Goal: Task Accomplishment & Management: Complete application form

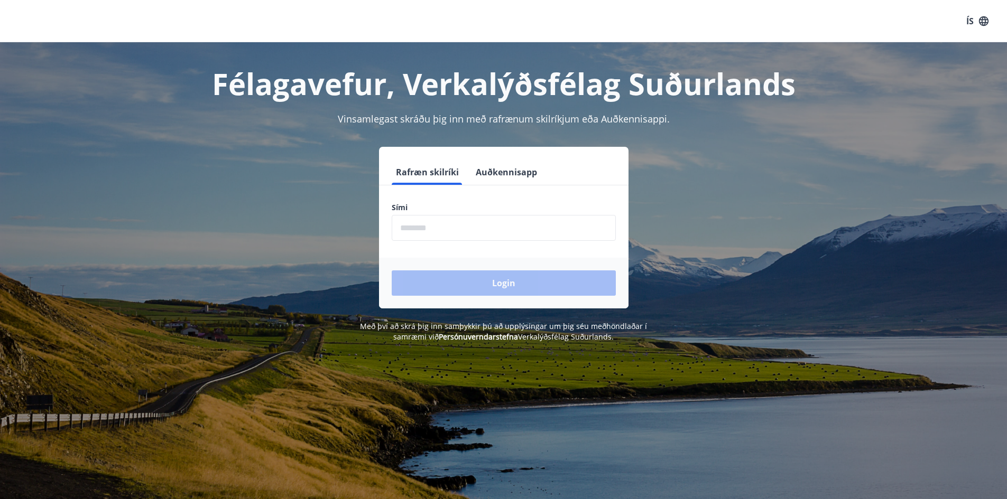
click at [482, 230] on input "phone" at bounding box center [504, 228] width 224 height 26
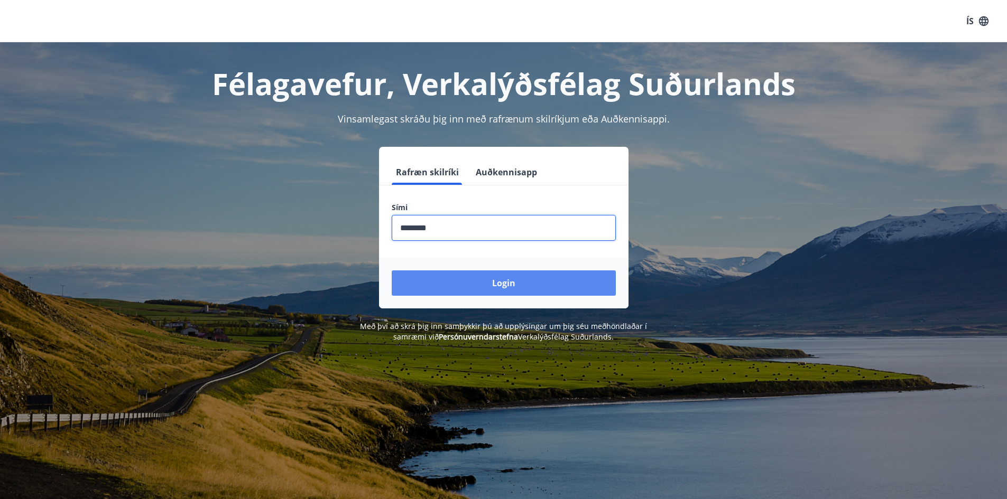
type input "********"
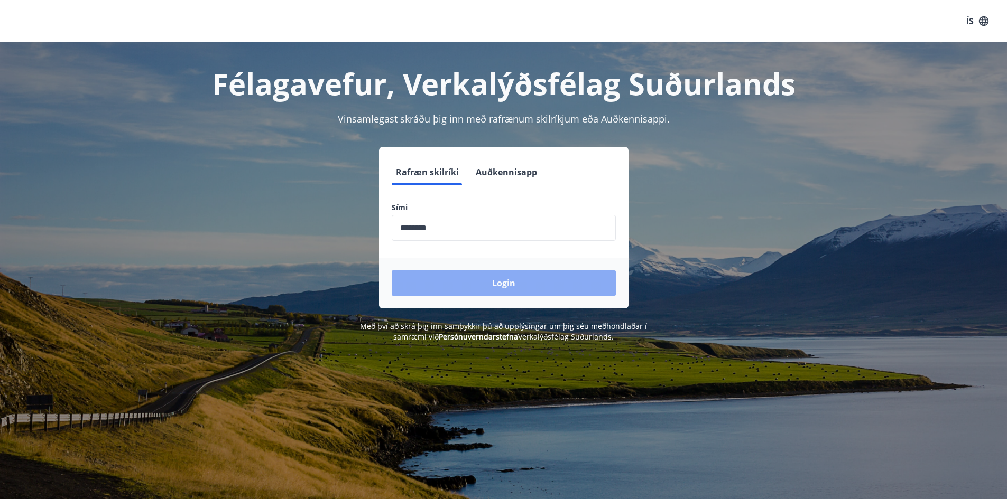
click at [503, 283] on button "Login" at bounding box center [504, 283] width 224 height 25
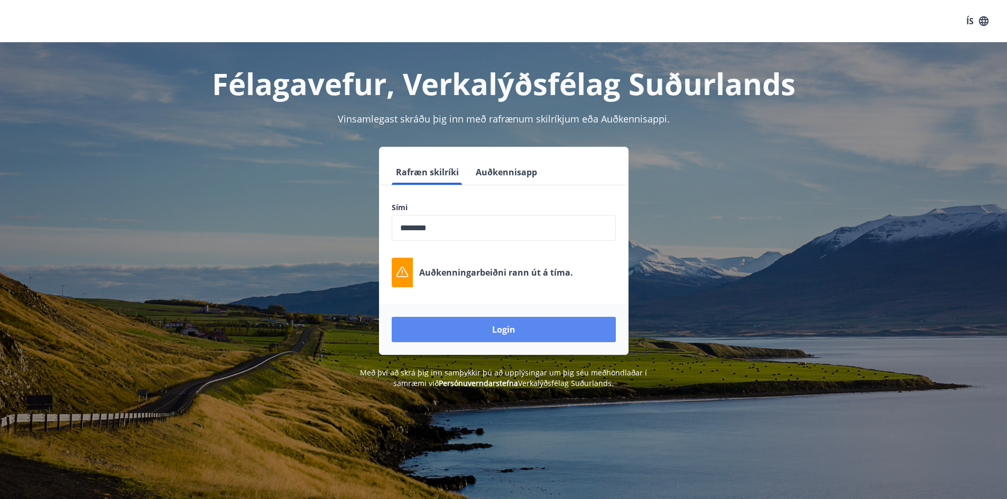
click at [501, 327] on button "Login" at bounding box center [504, 329] width 224 height 25
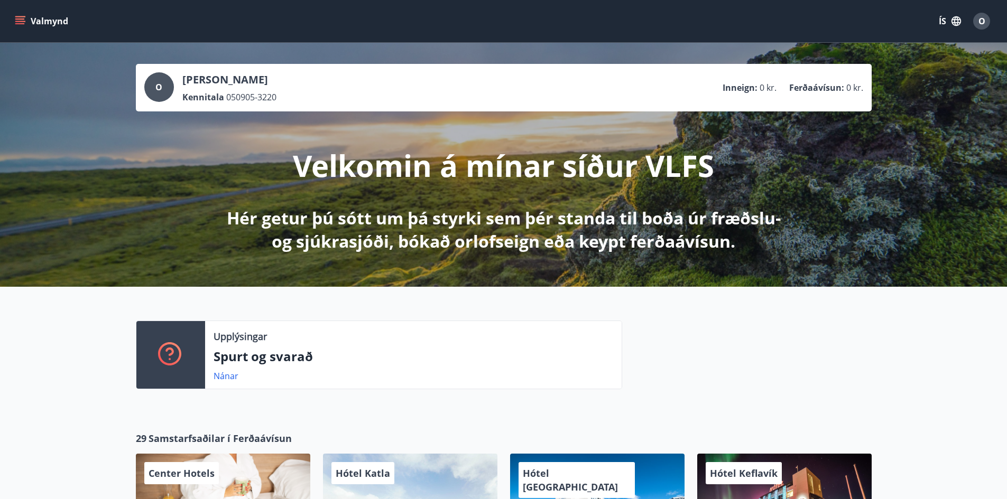
click at [16, 24] on icon "menu" at bounding box center [20, 23] width 10 height 1
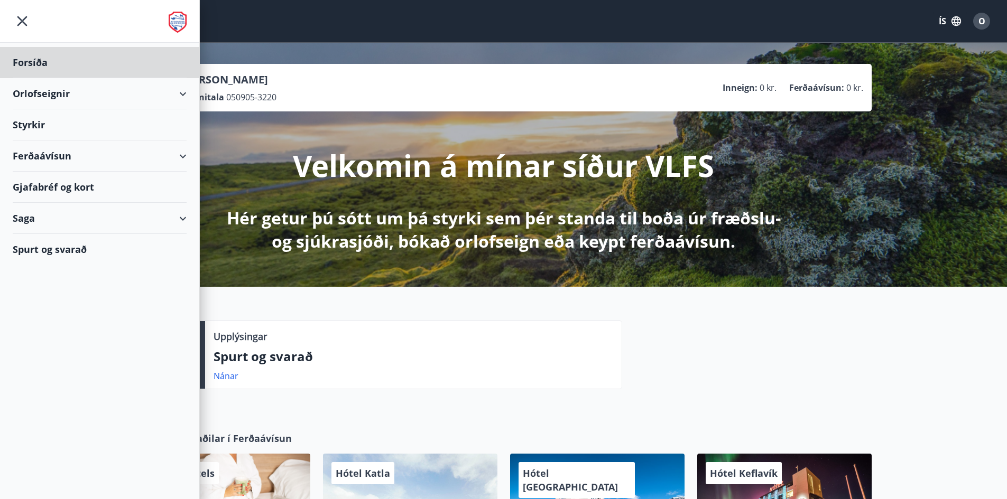
click at [33, 124] on div "Styrkir" at bounding box center [100, 124] width 174 height 31
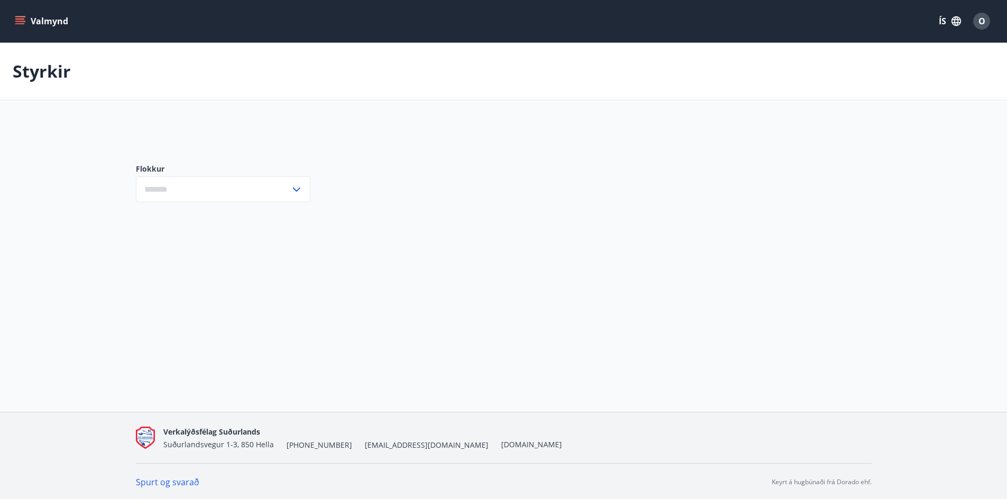
type input "***"
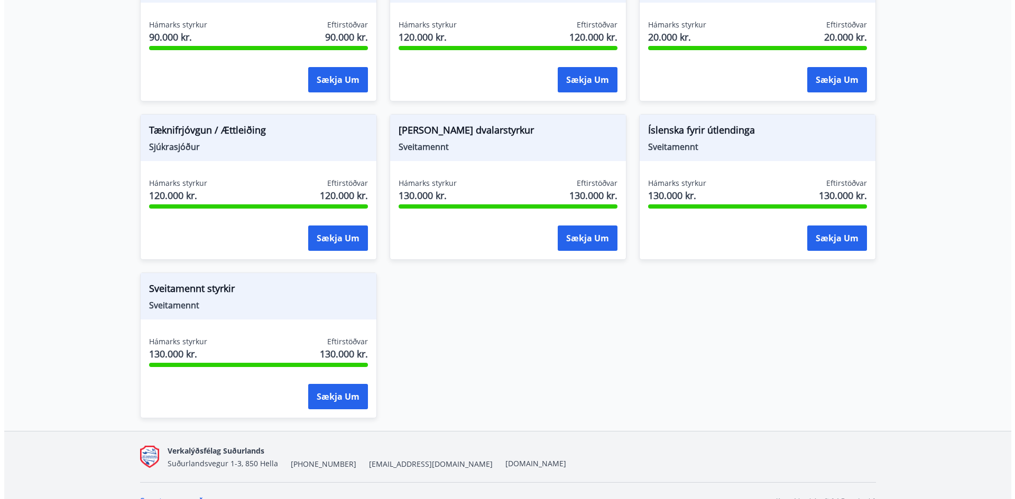
scroll to position [1057, 0]
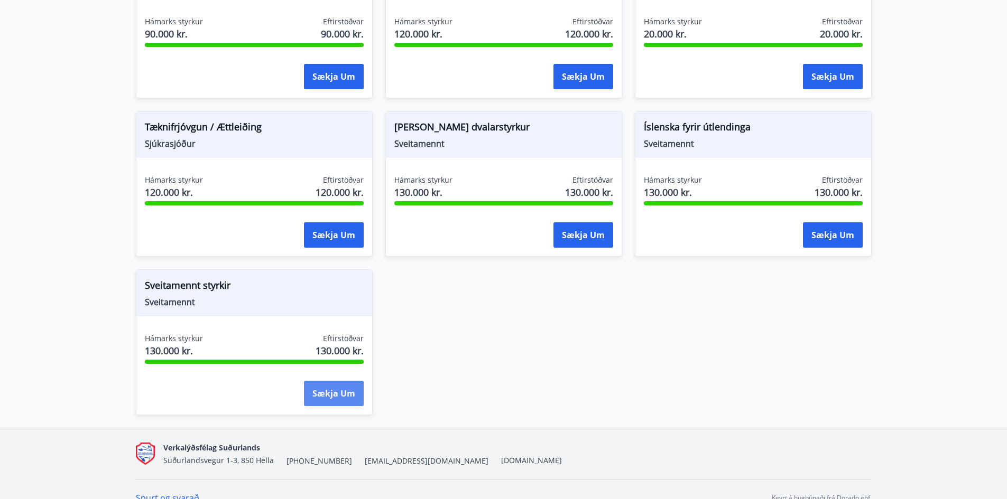
click at [330, 393] on button "Sækja um" at bounding box center [334, 393] width 60 height 25
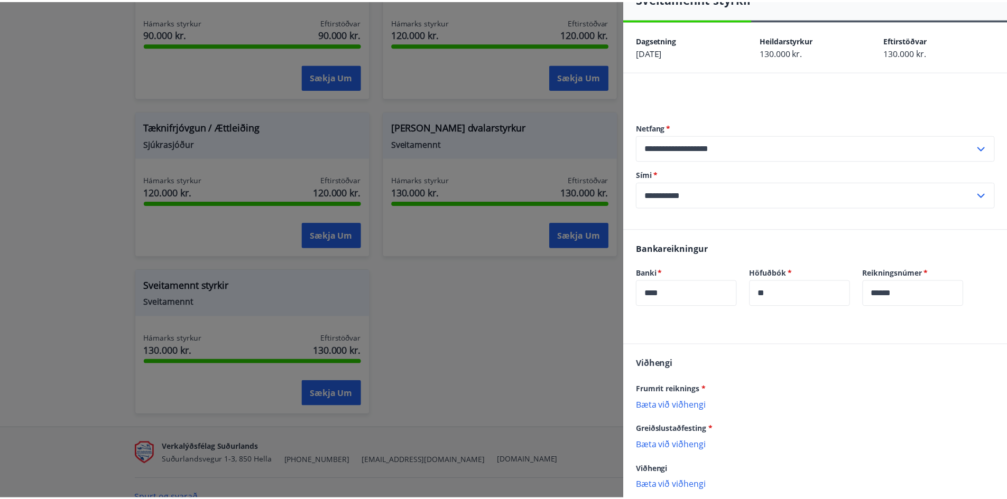
scroll to position [80, 0]
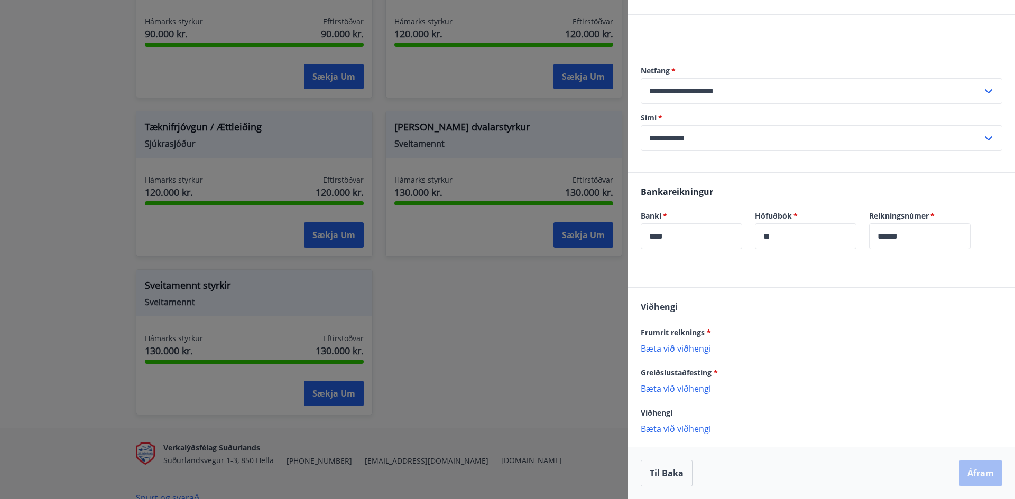
click at [562, 359] on div at bounding box center [507, 249] width 1015 height 499
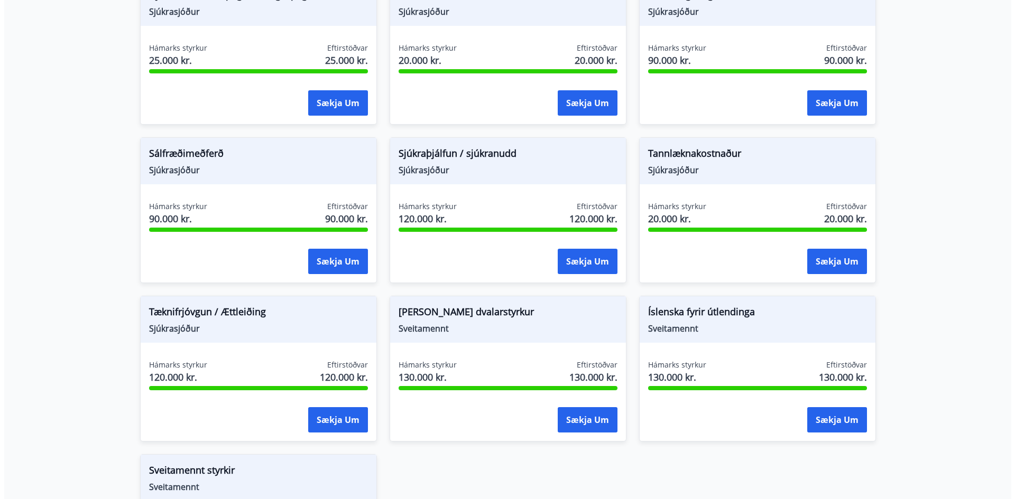
scroll to position [868, 0]
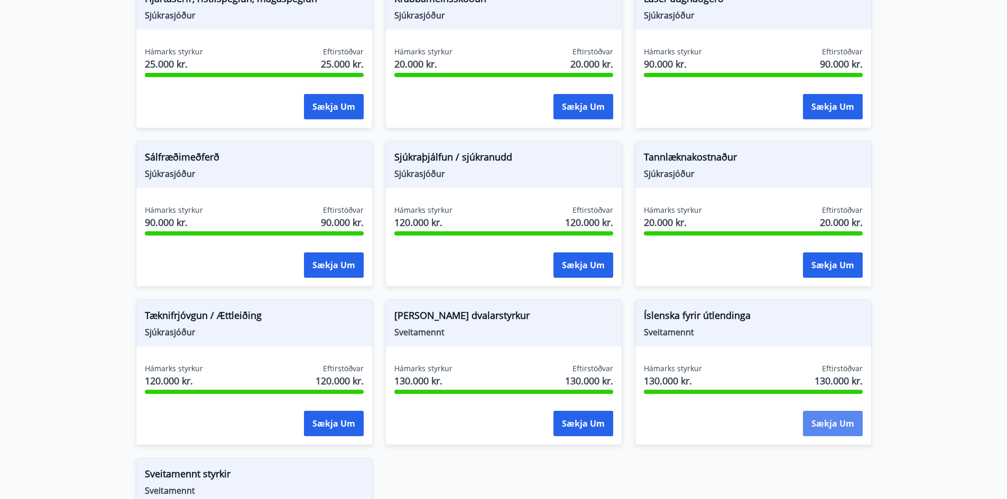
click at [823, 424] on button "Sækja um" at bounding box center [833, 423] width 60 height 25
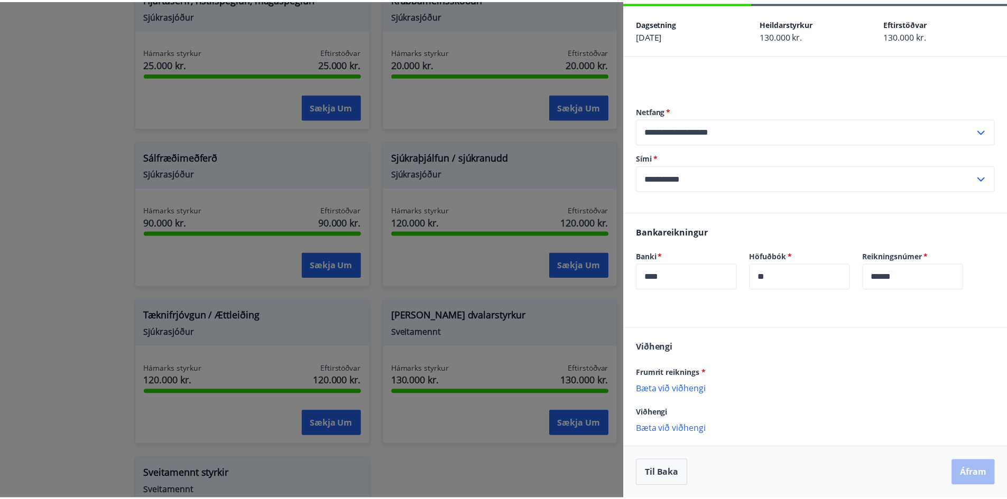
scroll to position [0, 0]
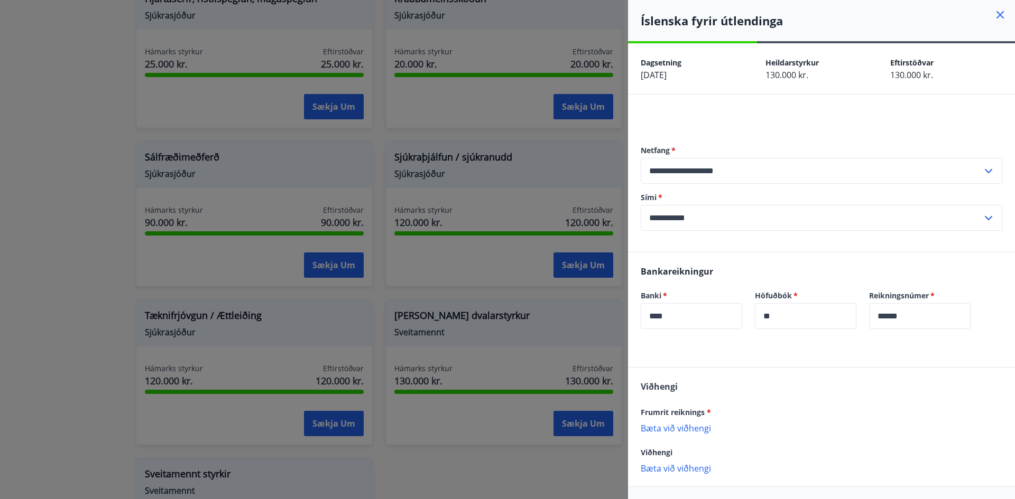
click at [21, 120] on div at bounding box center [507, 249] width 1015 height 499
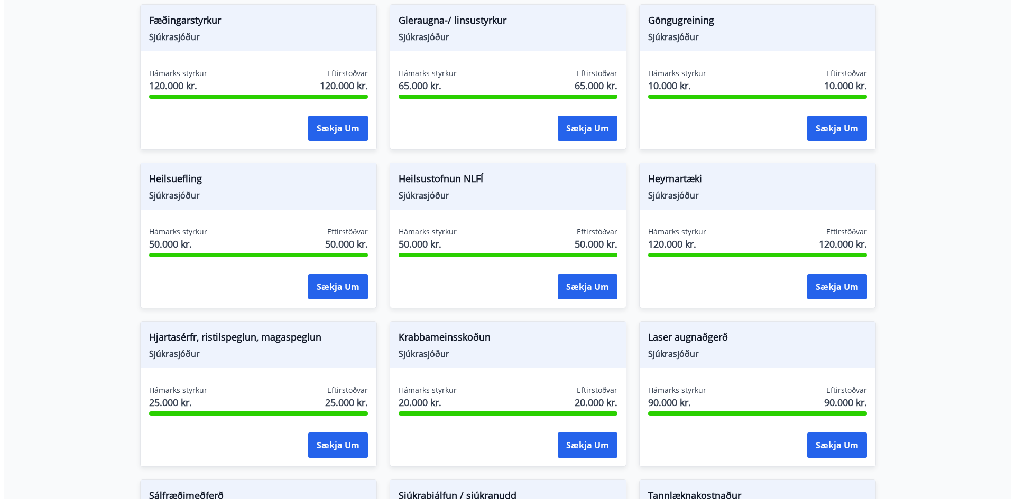
scroll to position [521, 0]
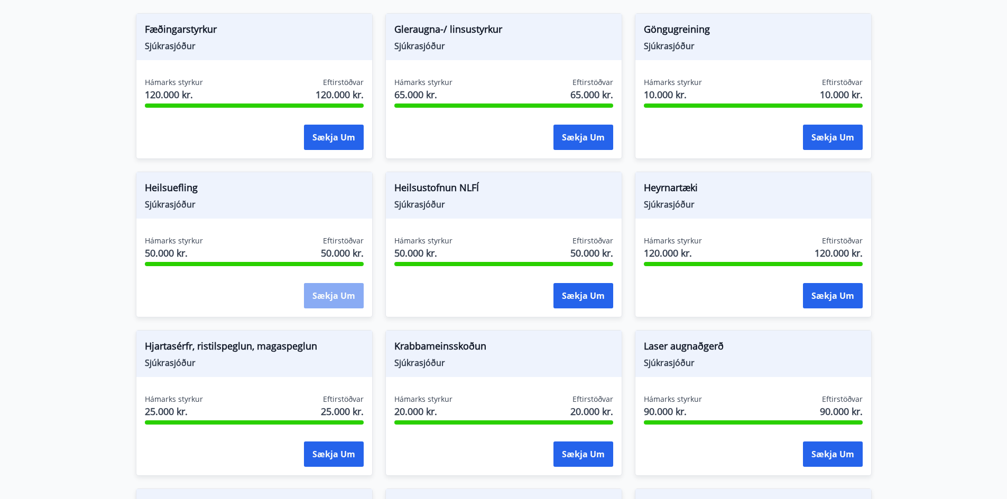
click at [332, 298] on button "Sækja um" at bounding box center [334, 295] width 60 height 25
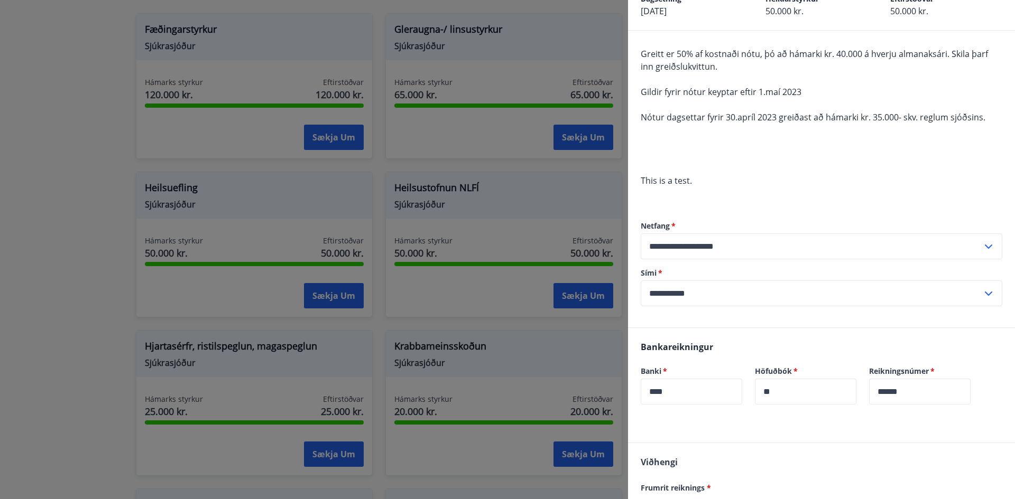
scroll to position [179, 0]
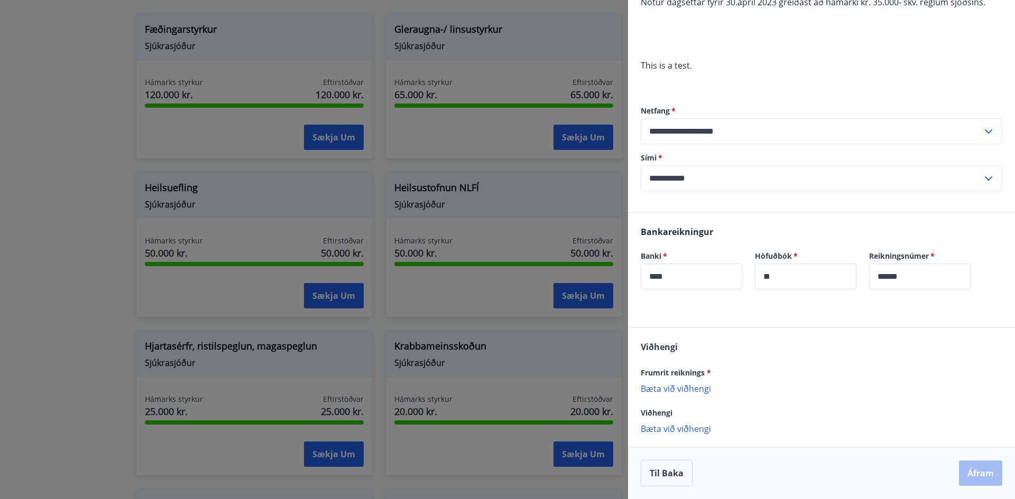
click at [681, 389] on p "Bæta við viðhengi" at bounding box center [820, 388] width 361 height 11
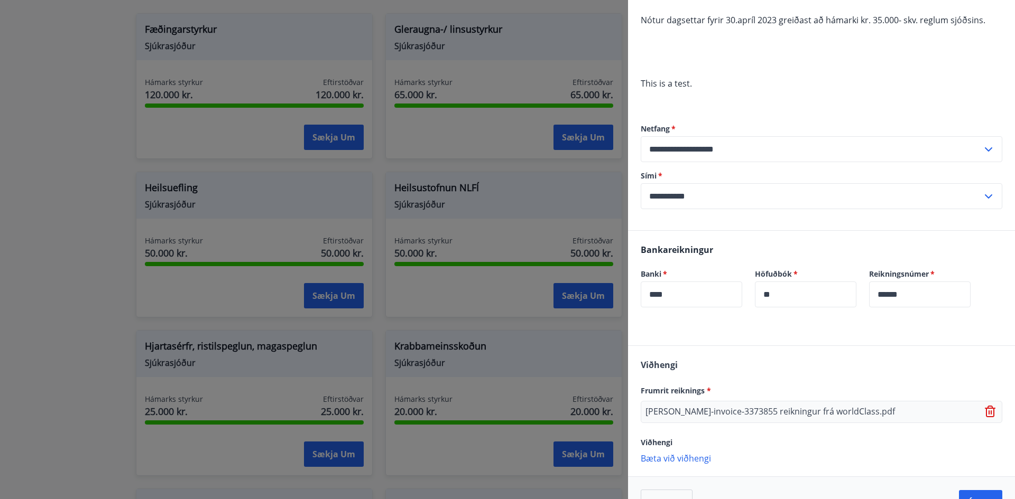
scroll to position [191, 0]
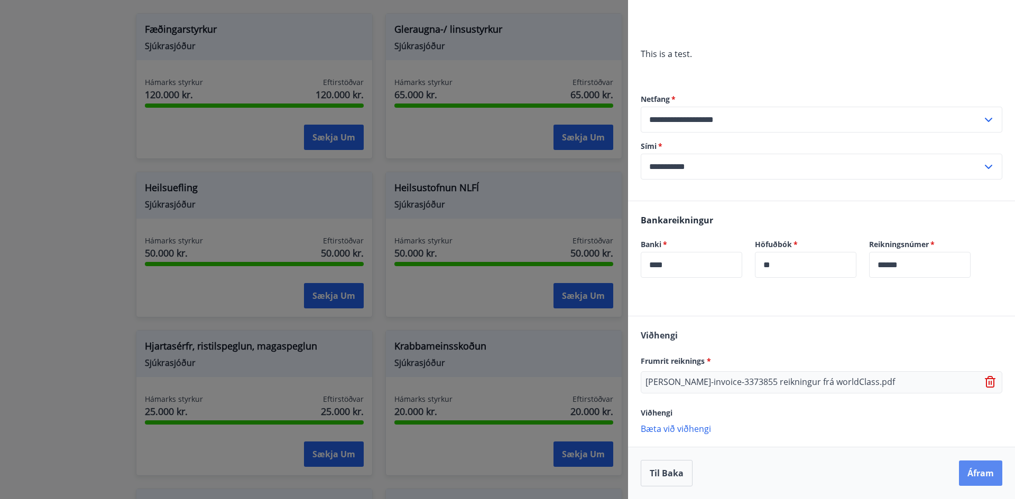
click at [970, 475] on button "Áfram" at bounding box center [980, 473] width 43 height 25
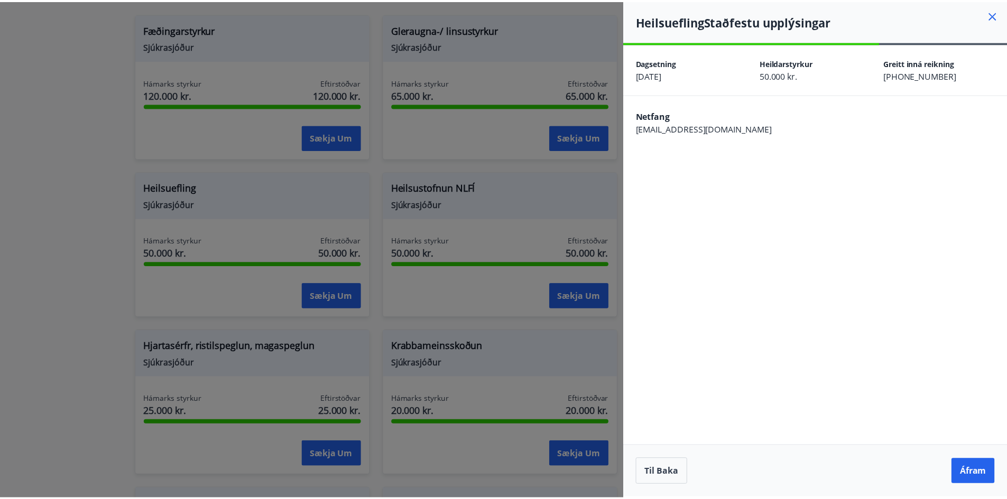
scroll to position [0, 0]
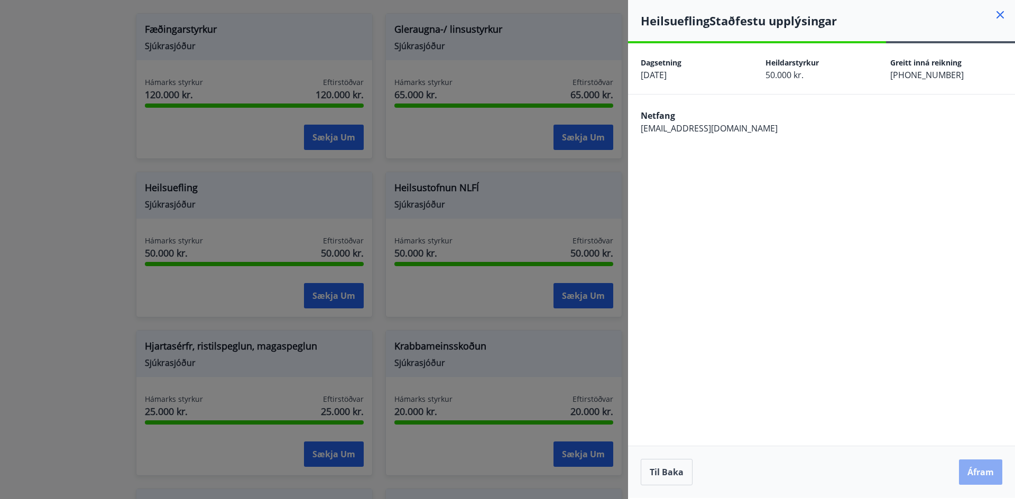
click at [970, 474] on button "Áfram" at bounding box center [980, 472] width 43 height 25
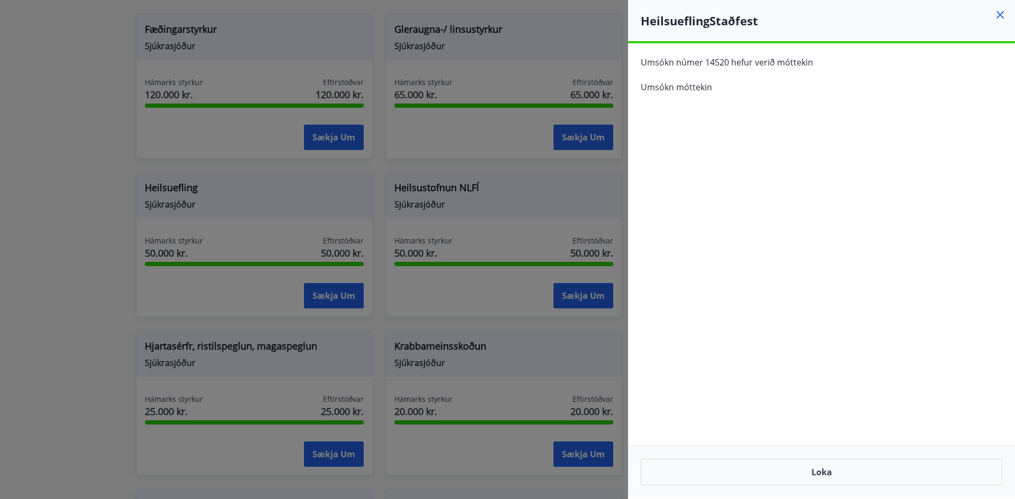
click at [998, 16] on icon at bounding box center [999, 14] width 13 height 13
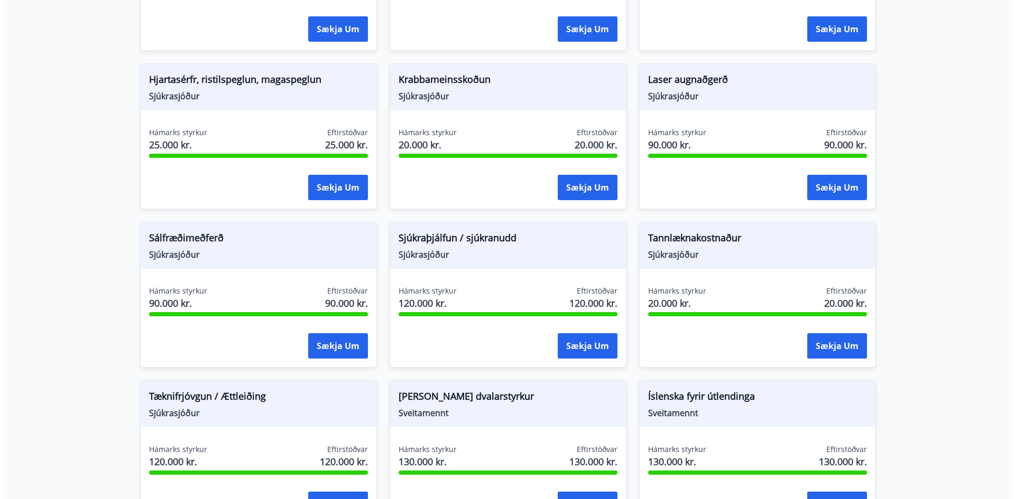
scroll to position [1074, 0]
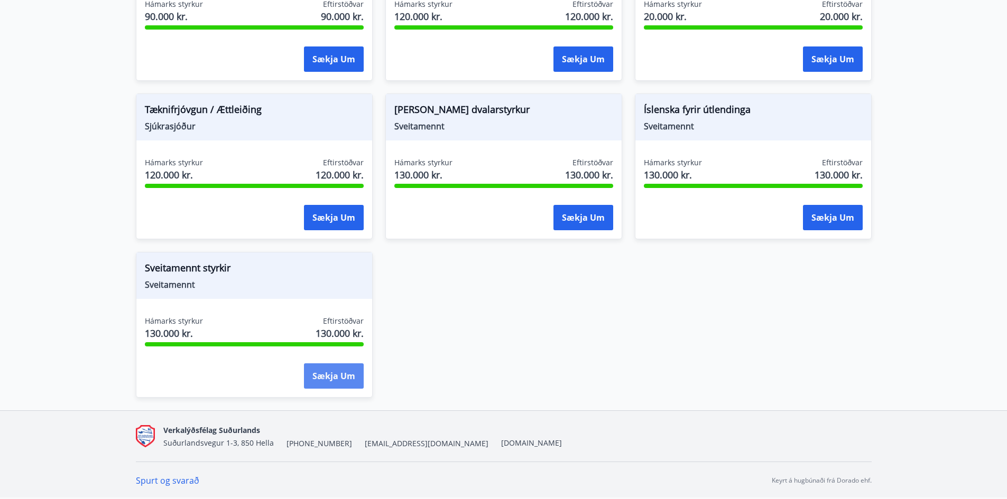
click at [327, 382] on button "Sækja um" at bounding box center [334, 376] width 60 height 25
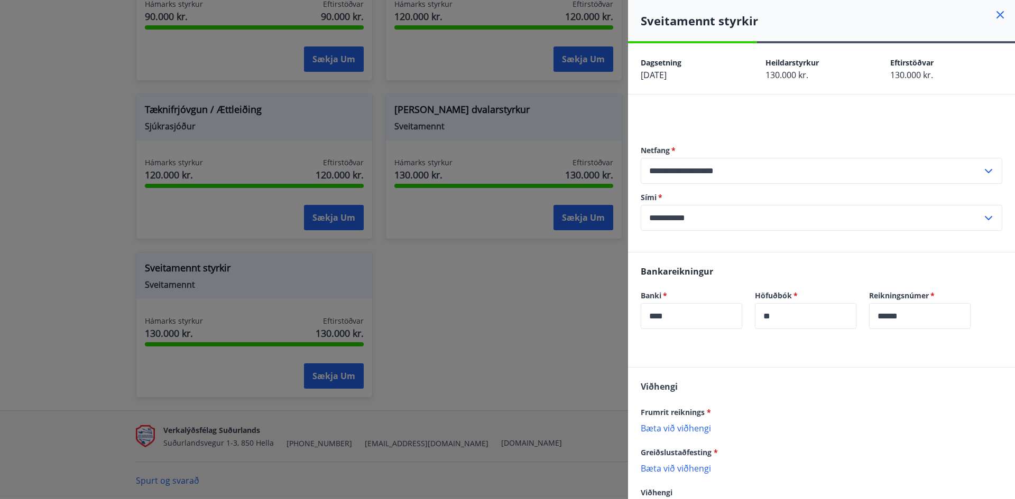
click at [666, 356] on div at bounding box center [821, 361] width 387 height 13
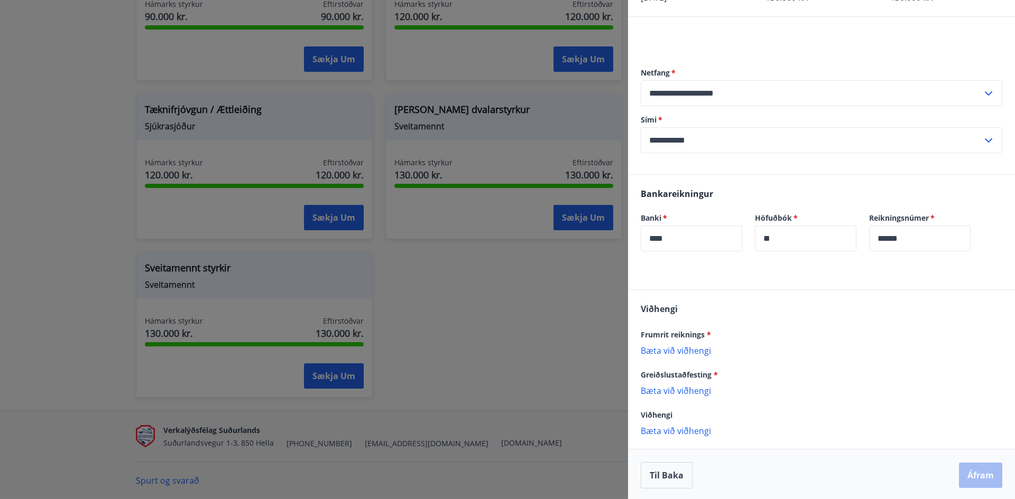
click at [691, 349] on p "Bæta við viðhengi" at bounding box center [820, 350] width 361 height 11
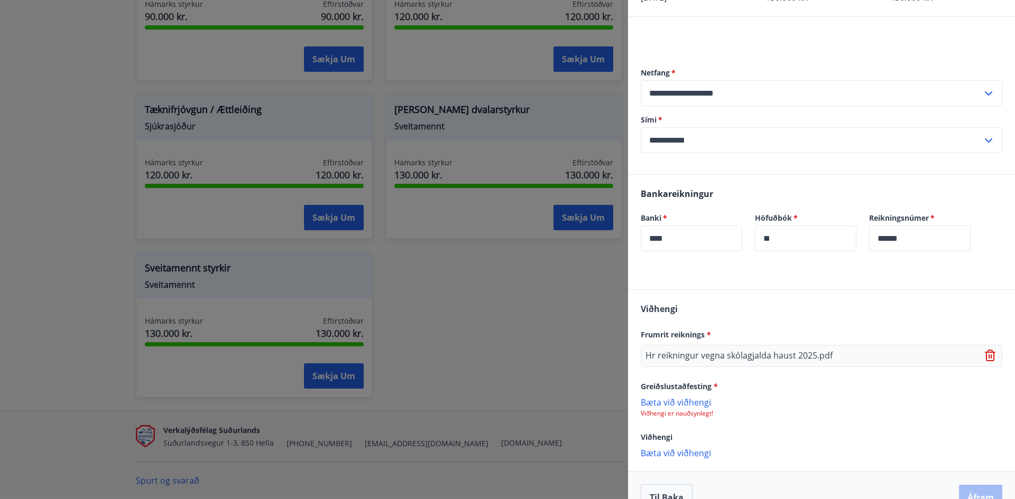
click at [695, 454] on p "Bæta við viðhengi" at bounding box center [820, 453] width 361 height 11
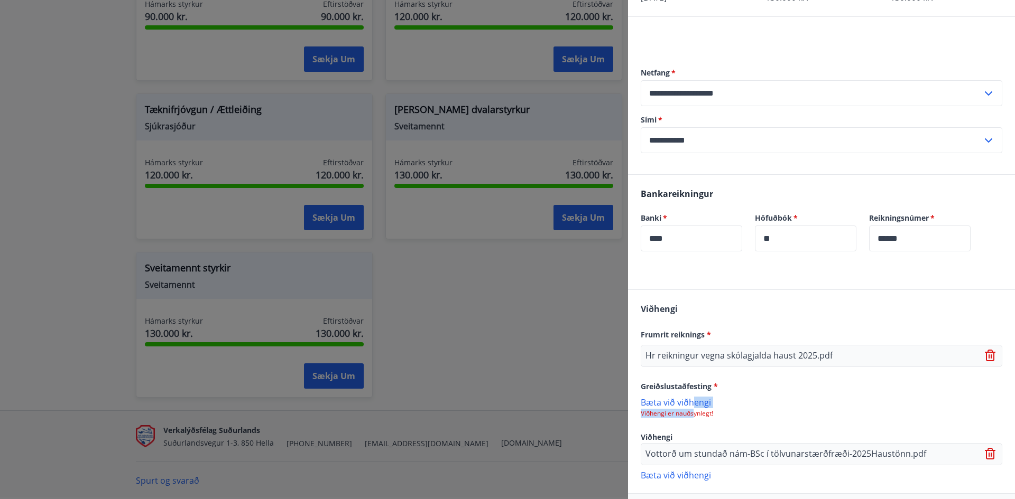
click at [694, 398] on div "[PERSON_NAME] við viðhengi Viðhengi er nauðsynlegt!" at bounding box center [820, 407] width 361 height 21
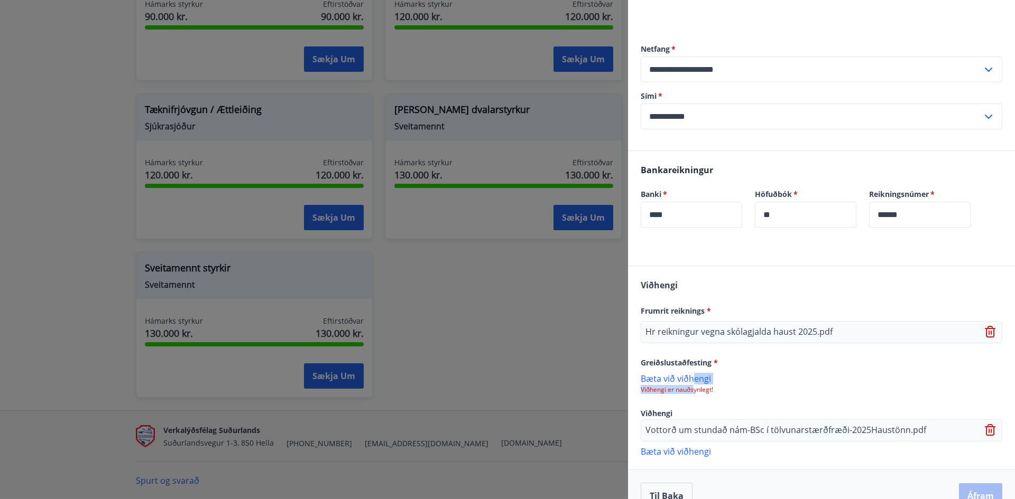
scroll to position [124, 0]
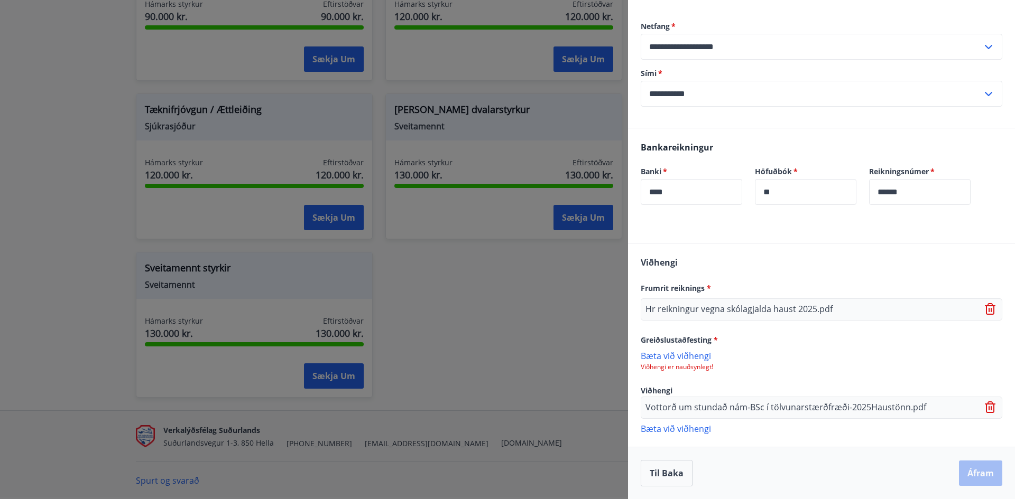
click at [689, 351] on p "Bæta við viðhengi" at bounding box center [820, 355] width 361 height 11
click at [695, 355] on p "Bæta við viðhengi" at bounding box center [820, 355] width 361 height 11
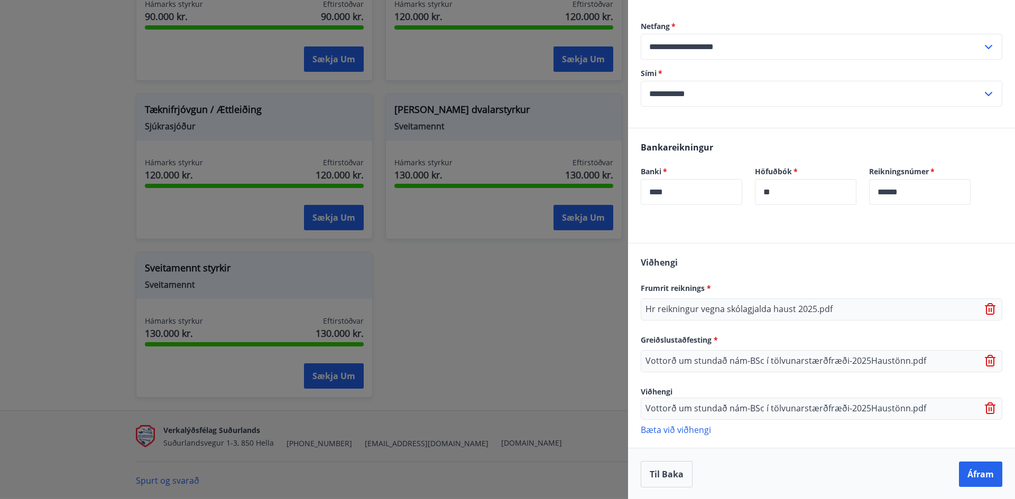
click at [984, 407] on icon at bounding box center [990, 409] width 13 height 13
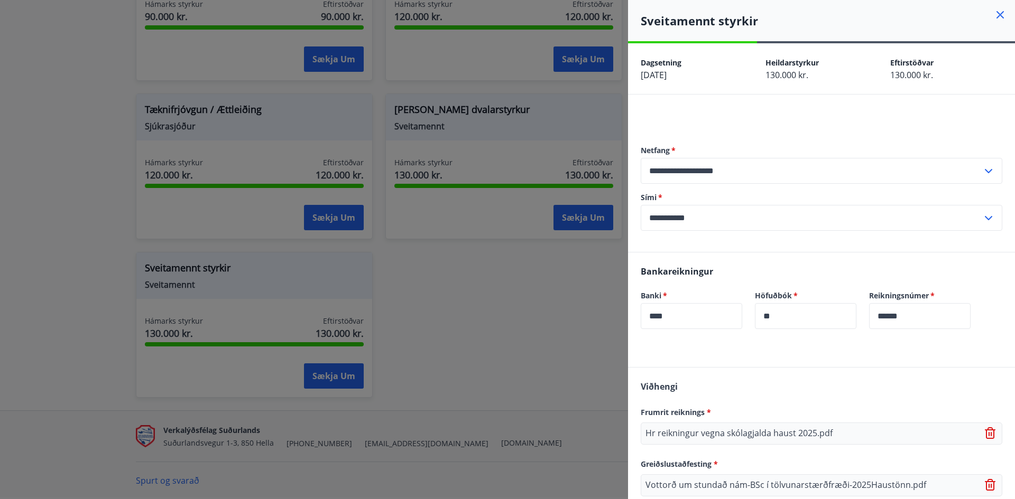
scroll to position [103, 0]
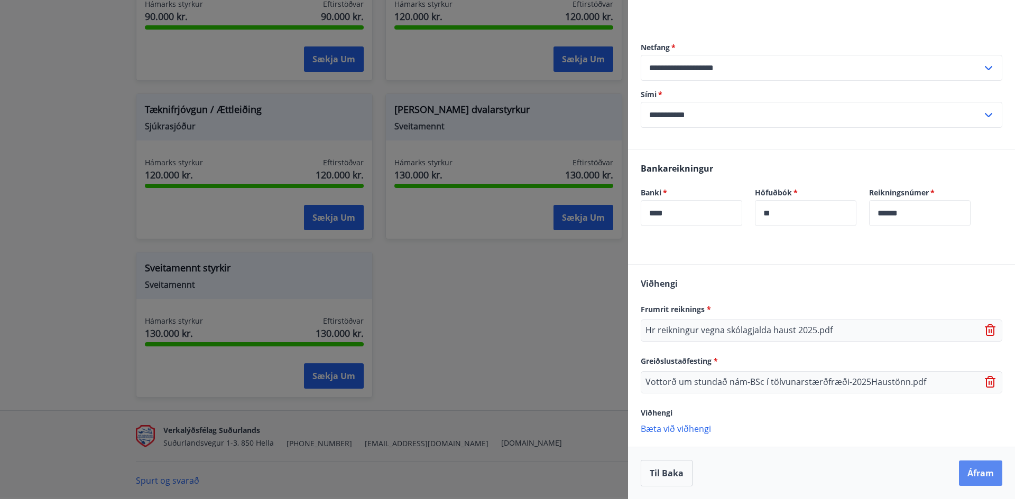
click at [968, 476] on button "Áfram" at bounding box center [980, 473] width 43 height 25
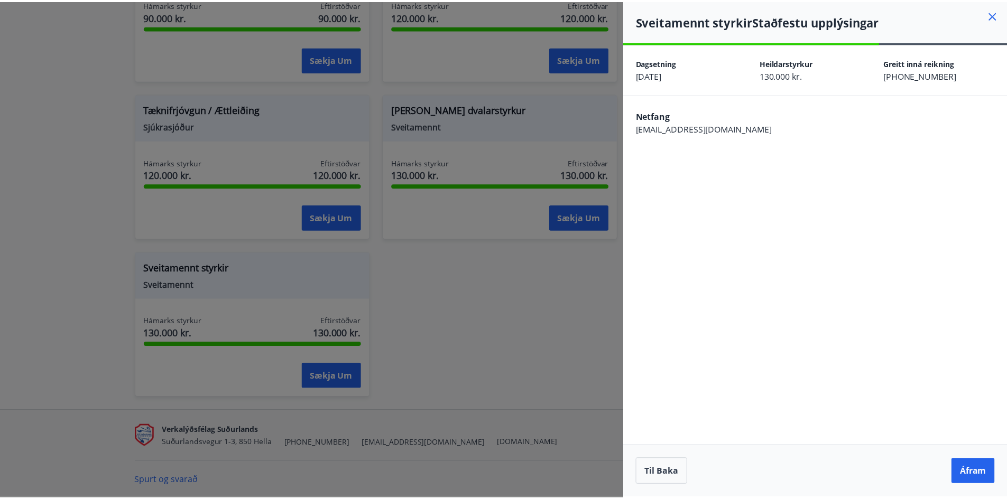
scroll to position [0, 0]
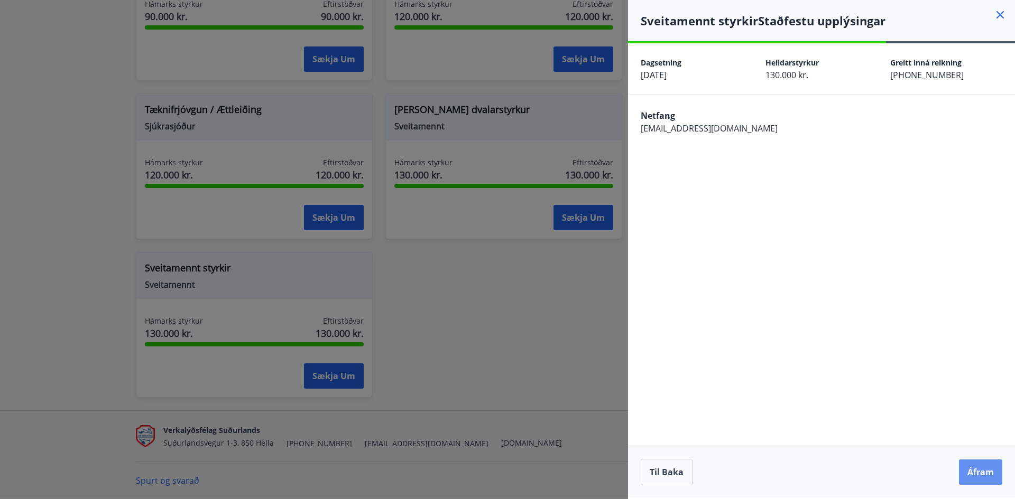
click at [968, 476] on button "Áfram" at bounding box center [980, 472] width 43 height 25
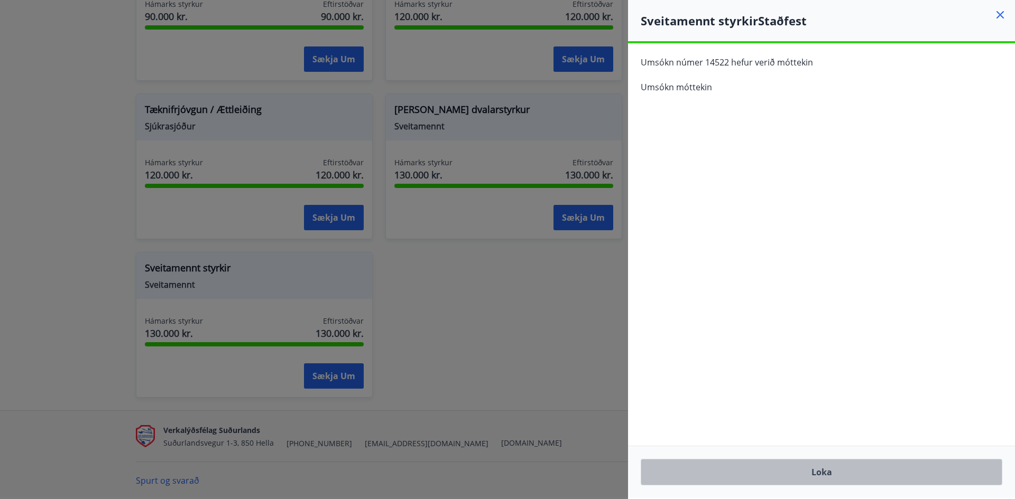
click at [825, 477] on button "Loka" at bounding box center [820, 472] width 361 height 26
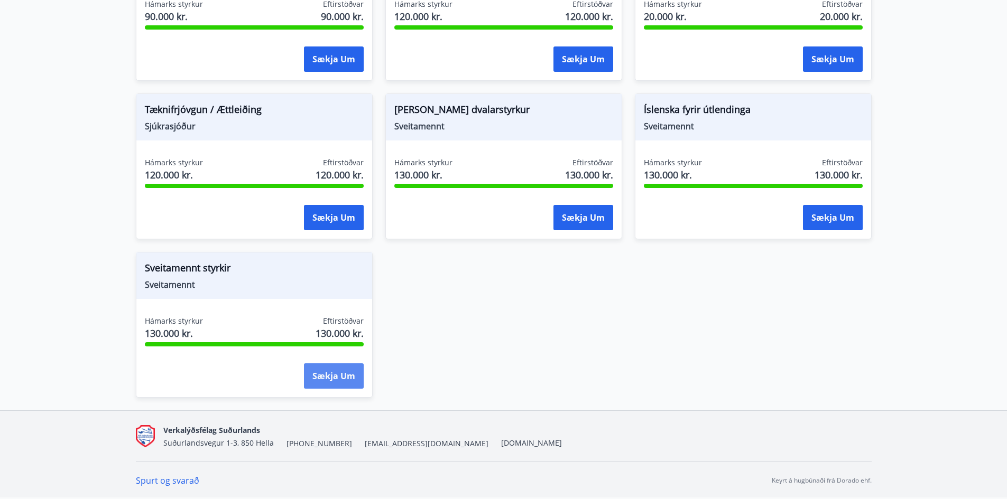
click at [331, 379] on button "Sækja um" at bounding box center [334, 376] width 60 height 25
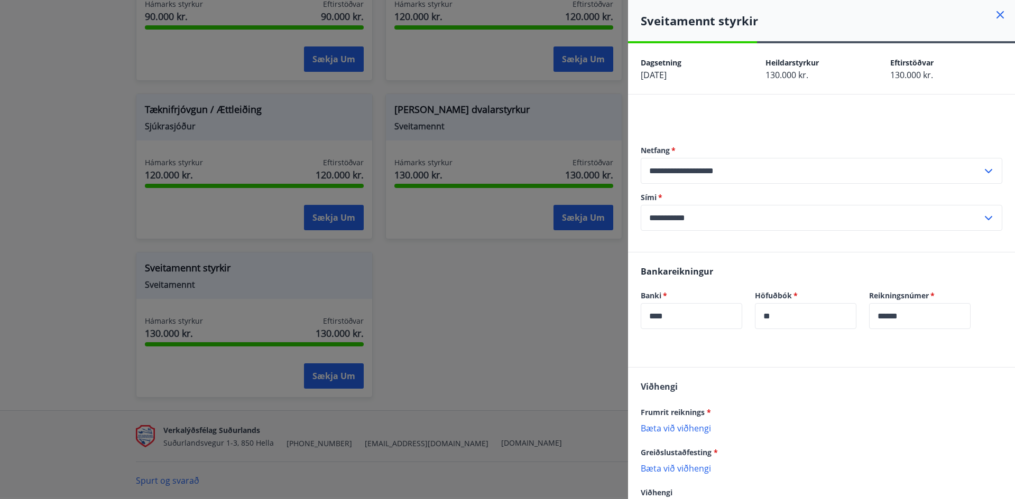
click at [444, 346] on div at bounding box center [507, 249] width 1015 height 499
